Goal: Task Accomplishment & Management: Use online tool/utility

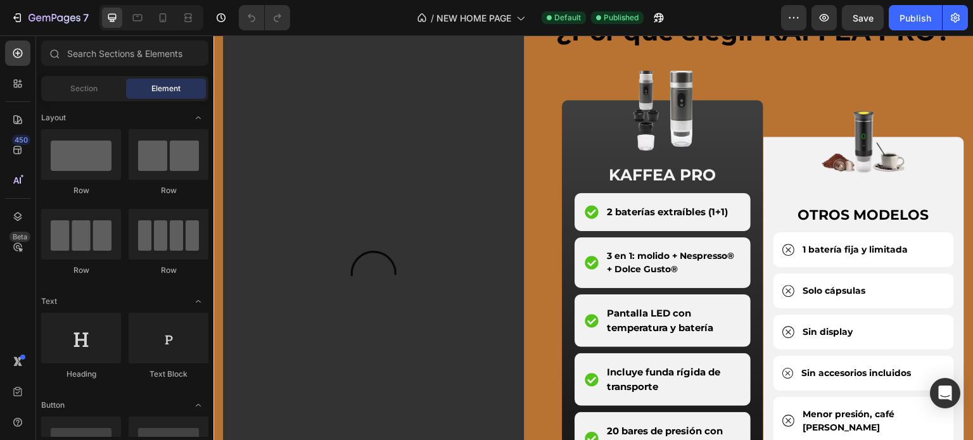
scroll to position [2089, 0]
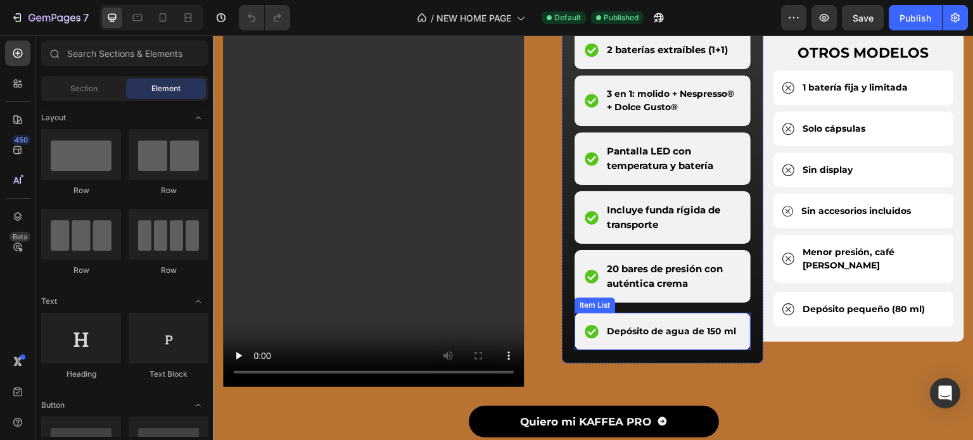
click at [644, 334] on p "Depósito de agua de 150 ml" at bounding box center [671, 331] width 129 height 13
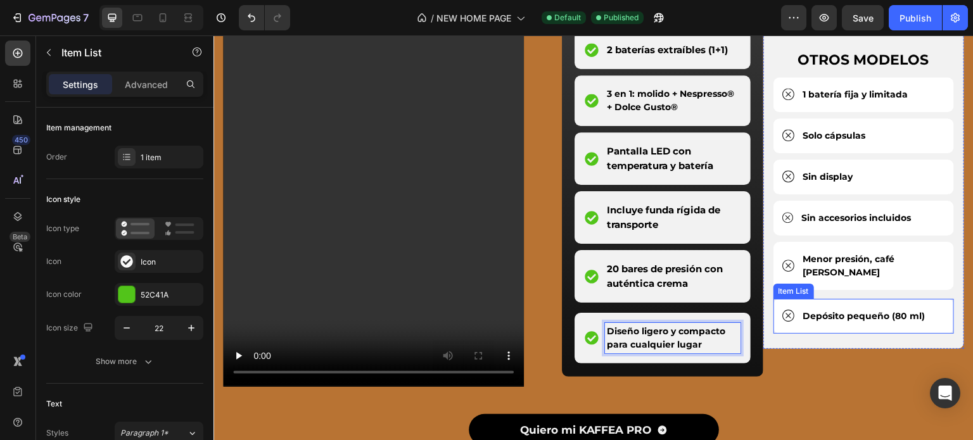
click at [855, 310] on p "Depósito pequeño (80 ml)" at bounding box center [864, 316] width 122 height 13
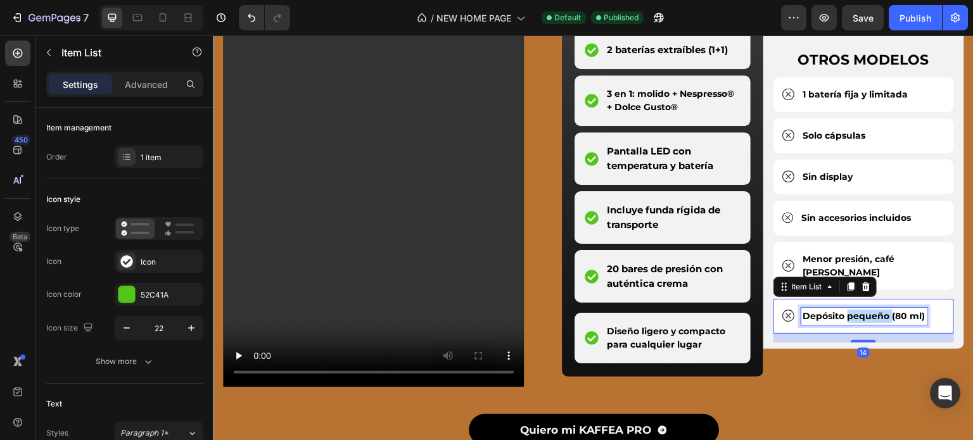
click at [855, 310] on p "Depósito pequeño (80 ml)" at bounding box center [864, 316] width 122 height 13
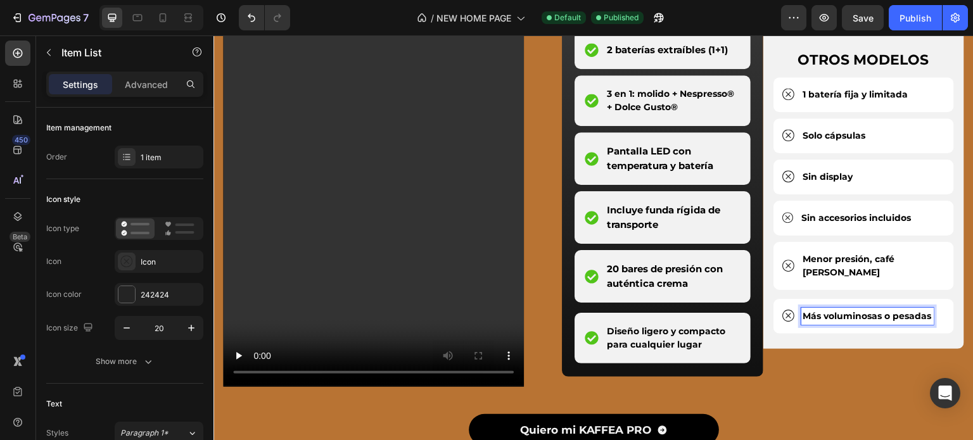
click at [838, 359] on div "Image OTROS MODELOS Text Block 1 batería fija y limitada Item List Solo cápsula…" at bounding box center [863, 165] width 201 height 454
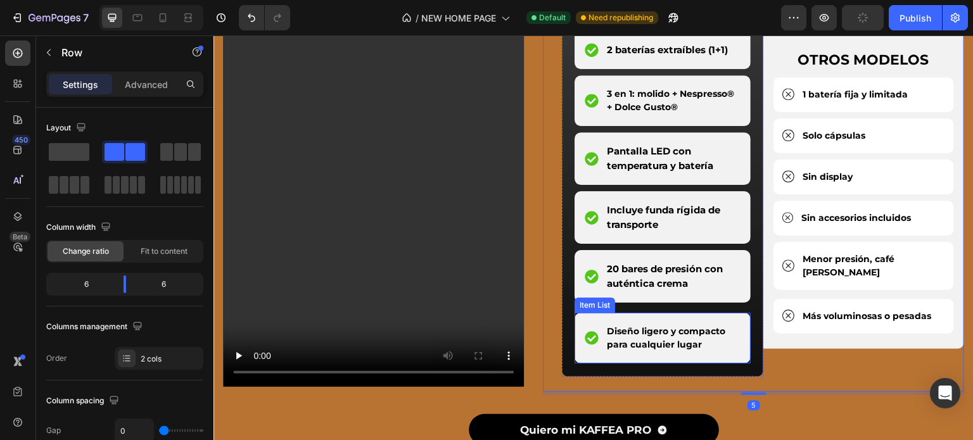
click at [696, 344] on p "Diseño ligero y compacto para cualquier lugar" at bounding box center [673, 338] width 132 height 27
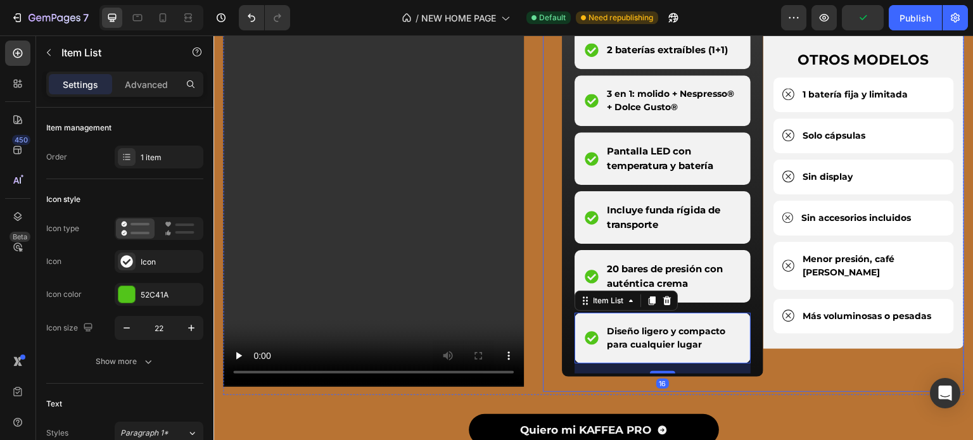
click at [815, 363] on div "Image OTROS MODELOS Text Block 1 batería fija y limitada Item List Solo cápsula…" at bounding box center [863, 165] width 201 height 454
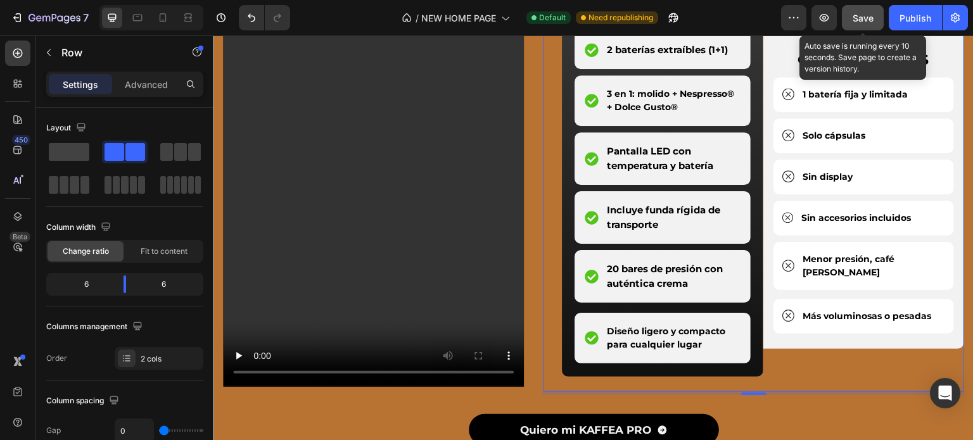
click at [870, 17] on span "Save" at bounding box center [862, 18] width 21 height 11
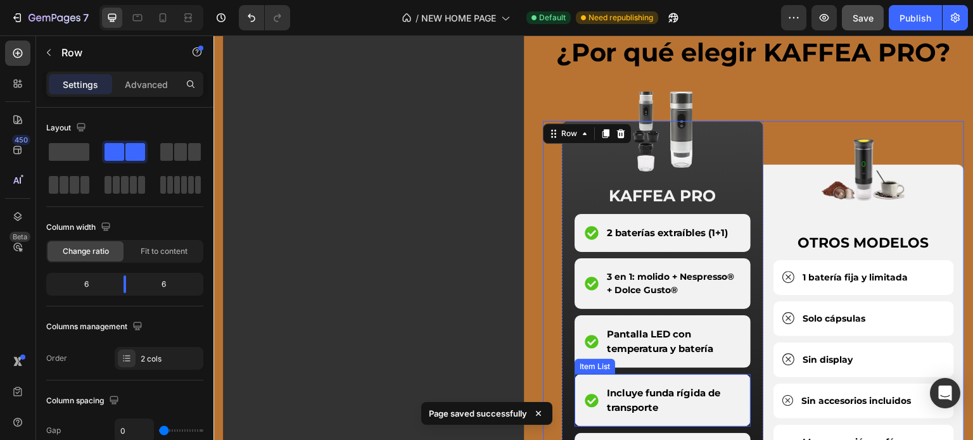
scroll to position [1899, 0]
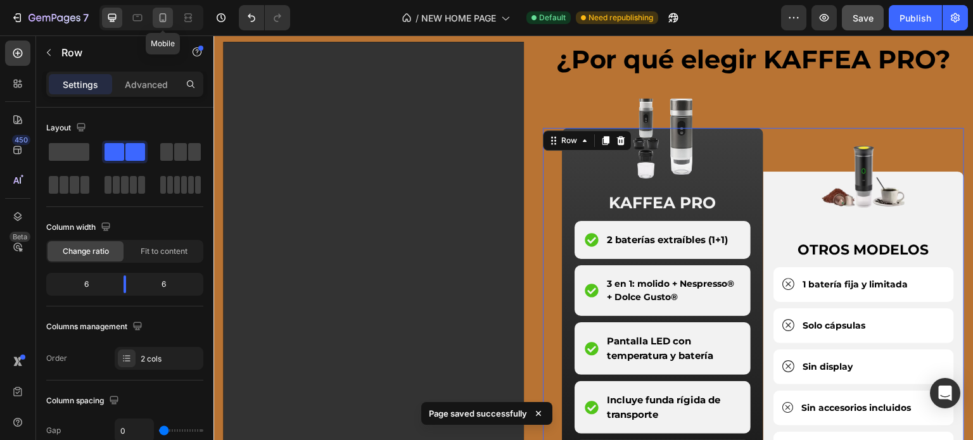
click at [166, 18] on icon at bounding box center [162, 17] width 13 height 13
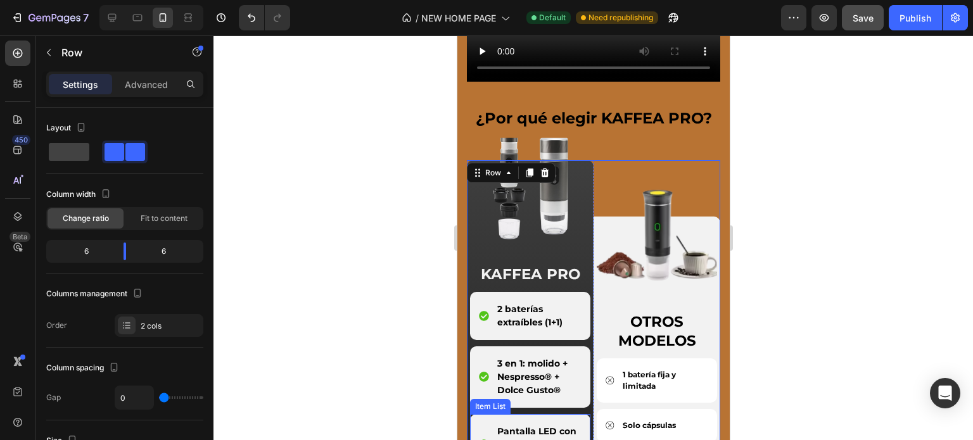
scroll to position [2284, 0]
click at [114, 18] on icon at bounding box center [112, 18] width 8 height 8
type input "1200"
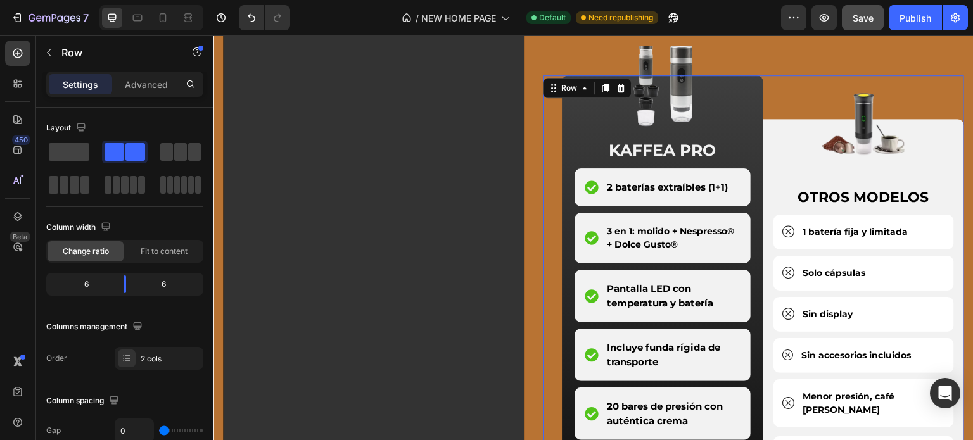
scroll to position [1948, 0]
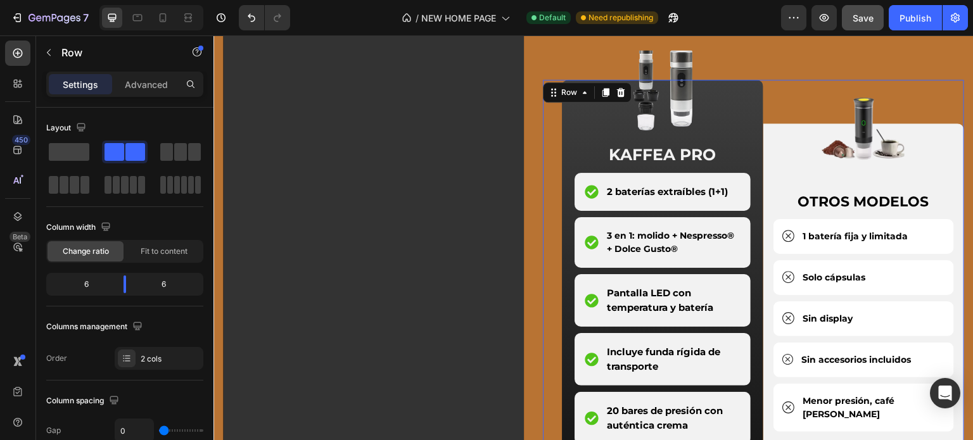
click at [864, 30] on div "7 / NEW HOME PAGE Default Need republishing Preview Save Publish" at bounding box center [486, 18] width 973 height 36
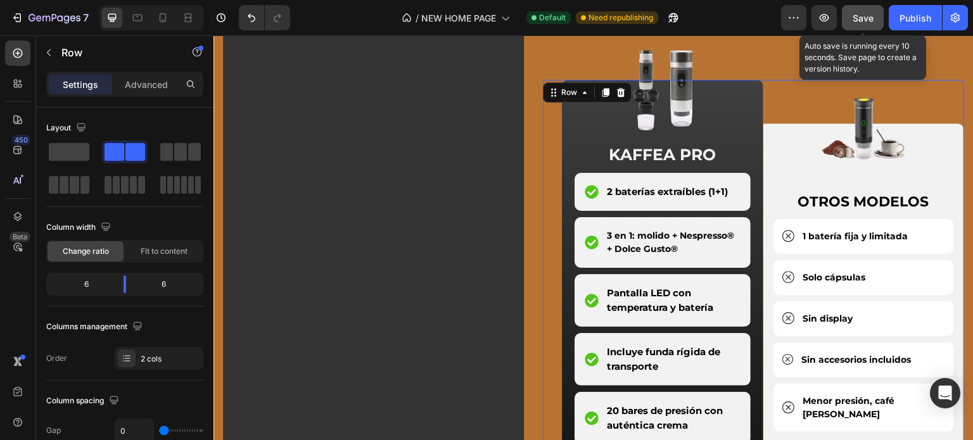
click at [866, 24] on div "Save" at bounding box center [862, 17] width 21 height 13
click at [855, 18] on span "Save" at bounding box center [862, 18] width 21 height 11
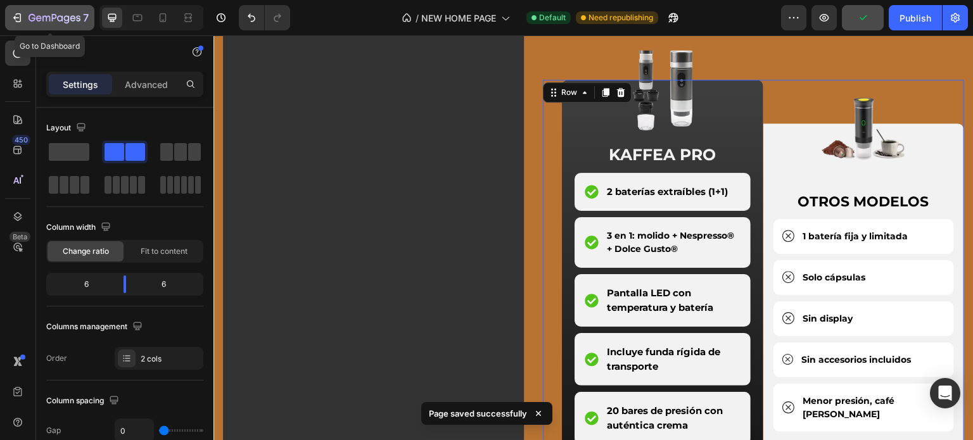
click at [28, 18] on icon "button" at bounding box center [54, 18] width 52 height 11
